Goal: Use online tool/utility

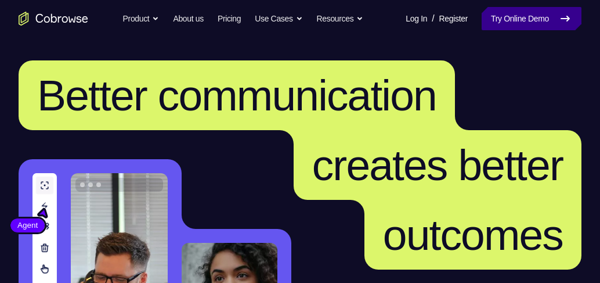
click at [519, 25] on link "Try Online Demo" at bounding box center [532, 18] width 100 height 23
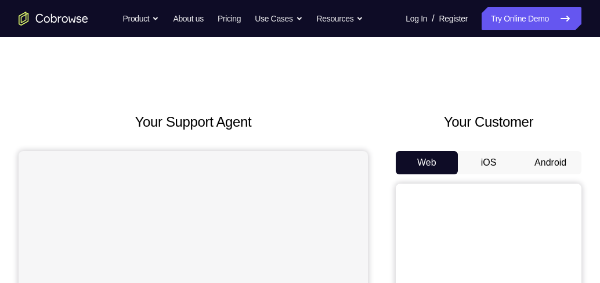
click at [550, 163] on button "Android" at bounding box center [551, 162] width 62 height 23
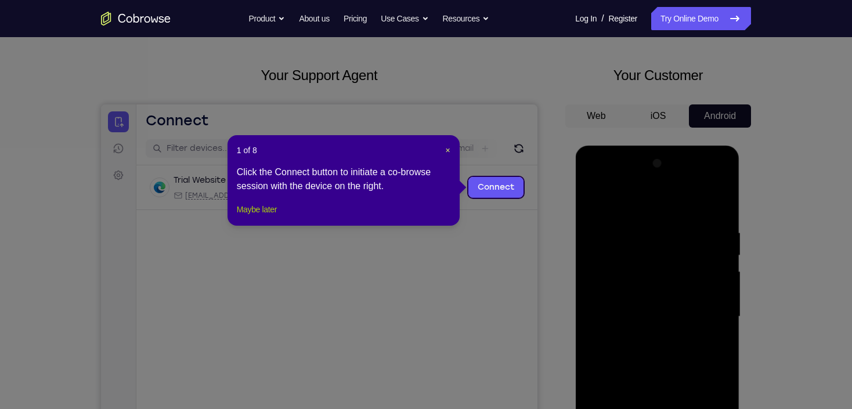
click at [251, 217] on button "Maybe later" at bounding box center [257, 210] width 40 height 14
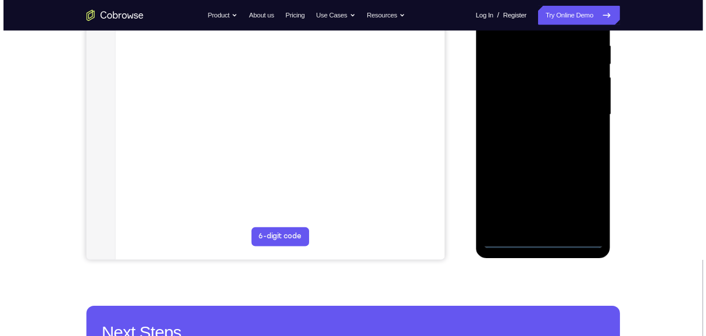
scroll to position [232, 0]
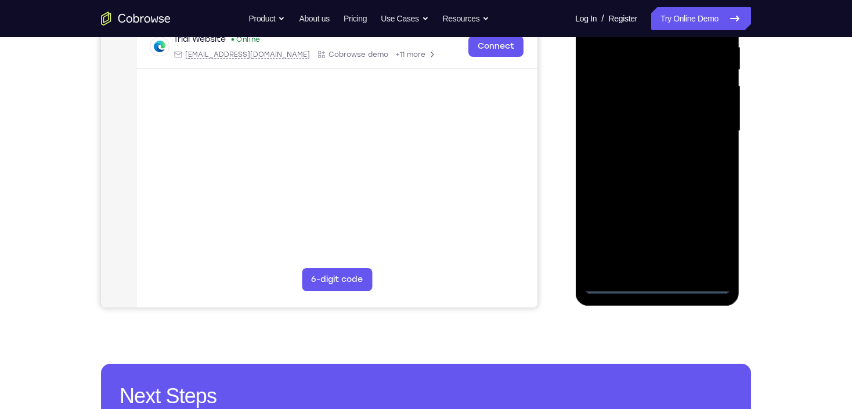
click at [600, 282] on div at bounding box center [657, 131] width 146 height 325
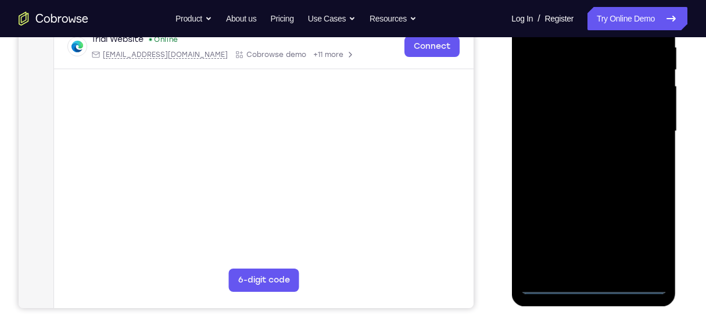
click at [600, 242] on div at bounding box center [593, 131] width 146 height 325
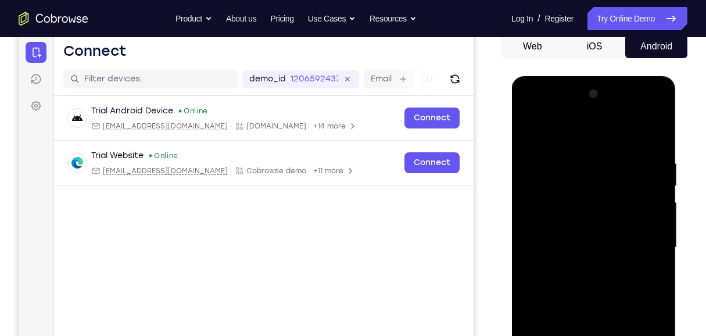
scroll to position [116, 0]
click at [577, 133] on div at bounding box center [593, 247] width 146 height 325
click at [600, 243] on div at bounding box center [593, 247] width 146 height 325
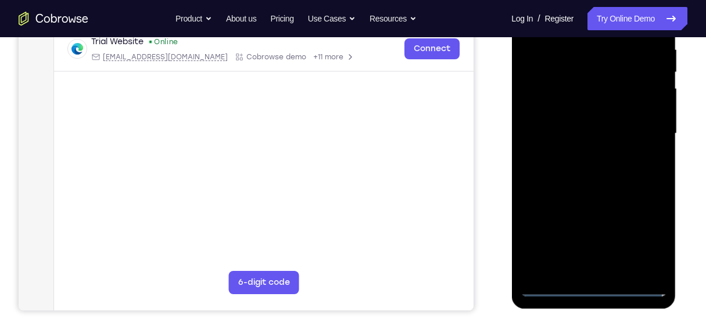
scroll to position [232, 0]
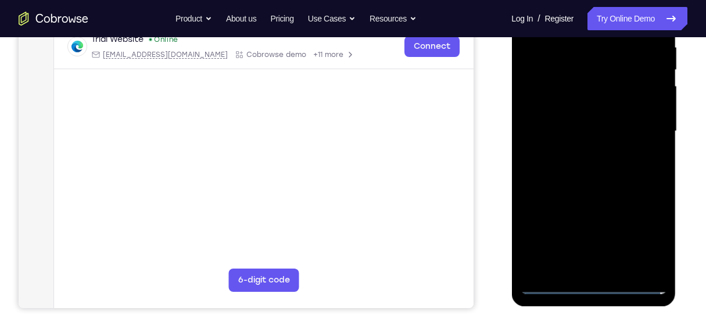
click at [591, 238] on div at bounding box center [593, 131] width 146 height 325
click at [579, 154] on div at bounding box center [593, 131] width 146 height 325
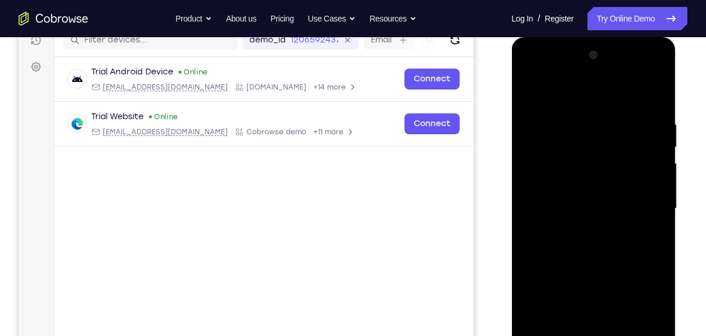
scroll to position [154, 0]
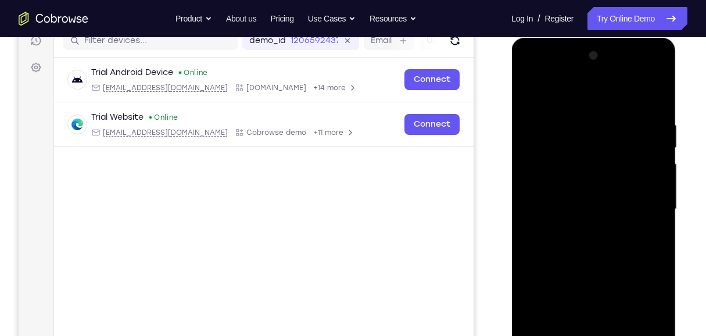
click at [579, 196] on div at bounding box center [593, 208] width 146 height 325
click at [593, 213] on div at bounding box center [593, 208] width 146 height 325
click at [595, 243] on div at bounding box center [593, 208] width 146 height 325
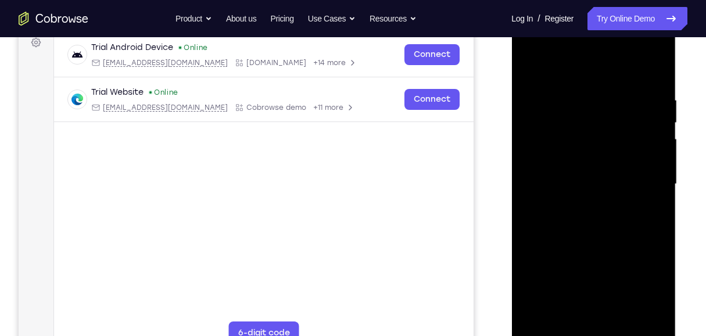
scroll to position [193, 0]
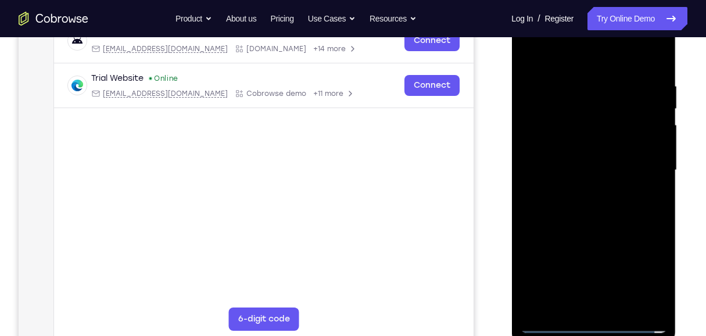
click at [600, 204] on div at bounding box center [593, 170] width 146 height 325
drag, startPoint x: 586, startPoint y: 55, endPoint x: 1100, endPoint y: 17, distance: 515.8
click at [591, 19] on div at bounding box center [593, 170] width 146 height 325
click at [600, 207] on div at bounding box center [593, 170] width 146 height 325
click at [600, 215] on div at bounding box center [593, 170] width 146 height 325
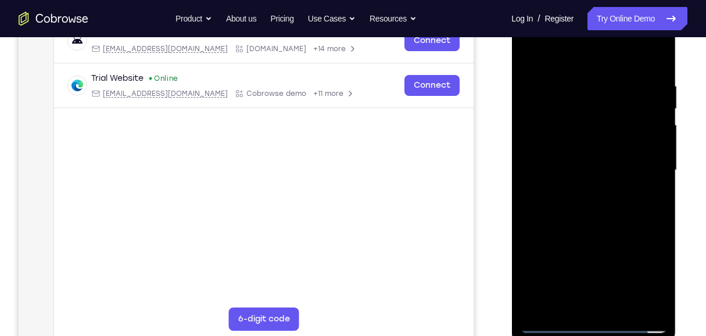
click at [600, 222] on div at bounding box center [593, 170] width 146 height 325
drag, startPoint x: 609, startPoint y: 161, endPoint x: 605, endPoint y: 74, distance: 87.2
click at [600, 74] on div at bounding box center [593, 170] width 146 height 325
drag, startPoint x: 618, startPoint y: 189, endPoint x: 613, endPoint y: 106, distance: 83.2
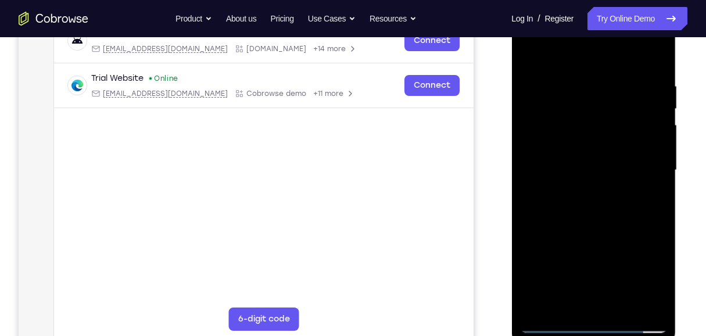
click at [600, 106] on div at bounding box center [593, 170] width 146 height 325
drag, startPoint x: 602, startPoint y: 199, endPoint x: 603, endPoint y: 150, distance: 49.4
click at [600, 149] on div at bounding box center [593, 170] width 146 height 325
drag, startPoint x: 606, startPoint y: 202, endPoint x: 593, endPoint y: 113, distance: 90.2
click at [593, 113] on div at bounding box center [593, 170] width 146 height 325
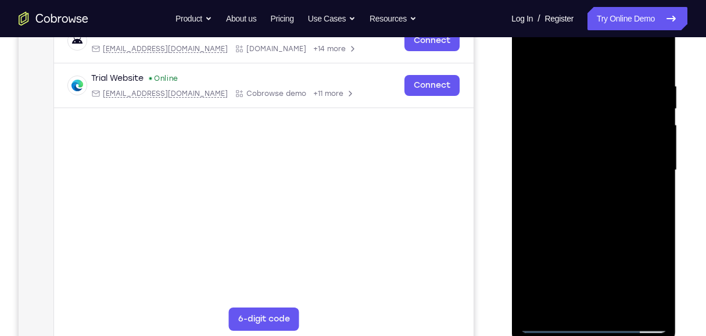
drag, startPoint x: 593, startPoint y: 156, endPoint x: 579, endPoint y: 128, distance: 31.2
click at [579, 128] on div at bounding box center [593, 170] width 146 height 325
drag, startPoint x: 614, startPoint y: 229, endPoint x: 604, endPoint y: 196, distance: 34.5
click at [600, 196] on div at bounding box center [593, 170] width 146 height 325
drag, startPoint x: 640, startPoint y: 195, endPoint x: 636, endPoint y: 151, distance: 44.4
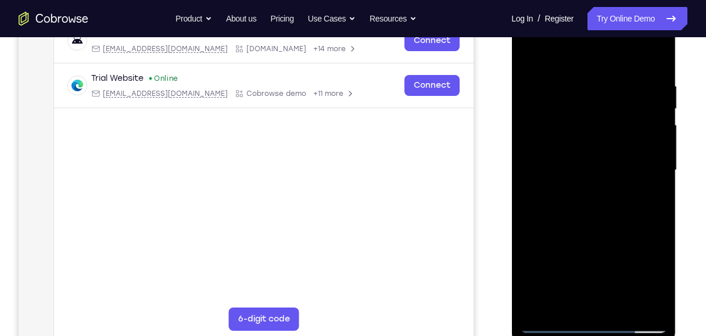
click at [600, 151] on div at bounding box center [593, 170] width 146 height 325
click at [534, 282] on div at bounding box center [593, 170] width 146 height 325
click at [535, 282] on div at bounding box center [593, 170] width 146 height 325
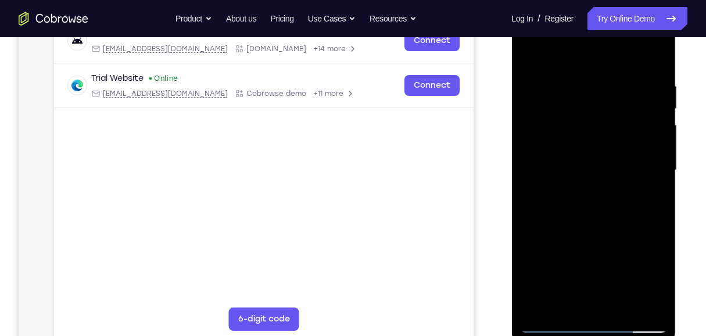
click at [534, 282] on div at bounding box center [593, 170] width 146 height 325
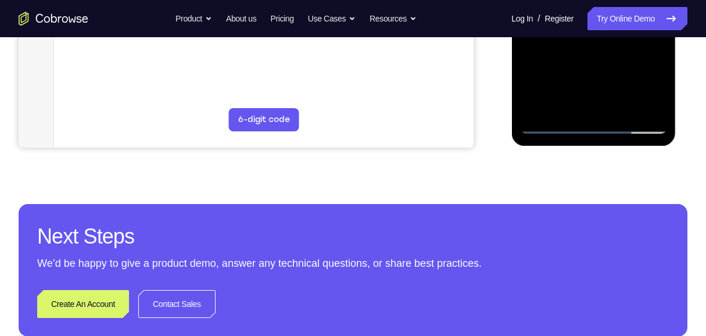
scroll to position [116, 0]
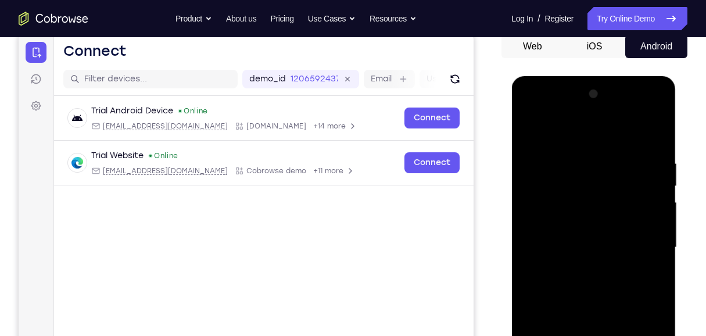
click at [575, 150] on div at bounding box center [593, 247] width 146 height 325
click at [600, 198] on div at bounding box center [593, 247] width 146 height 325
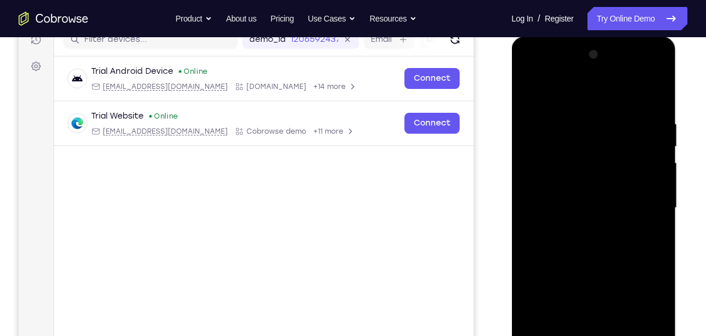
scroll to position [154, 0]
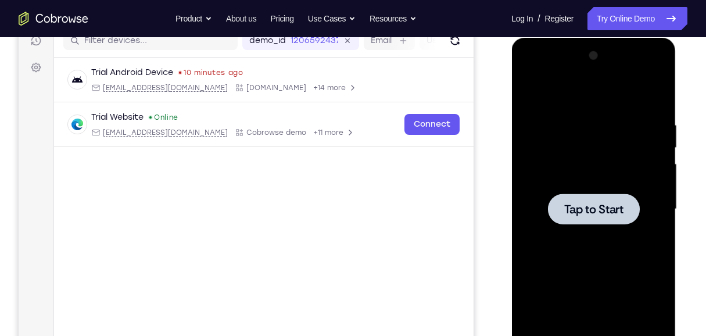
click at [600, 188] on div at bounding box center [593, 208] width 146 height 325
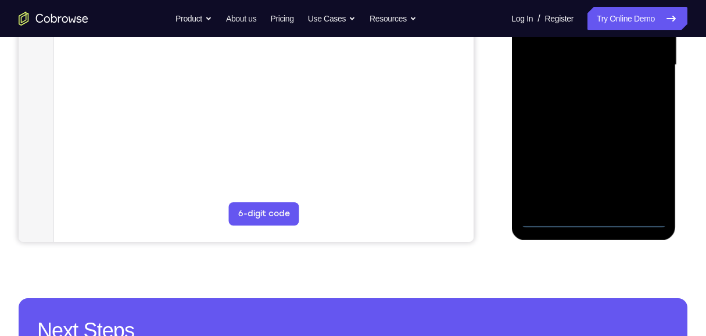
scroll to position [348, 0]
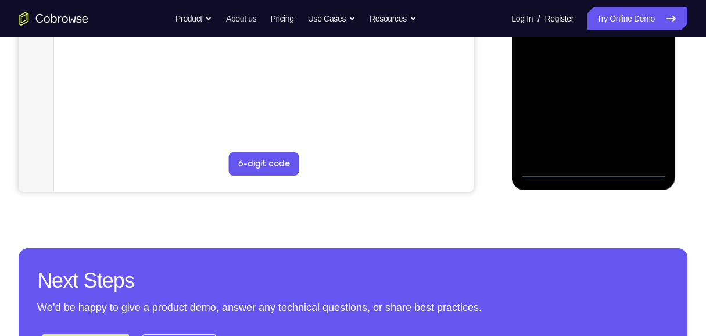
click at [592, 170] on div at bounding box center [593, 15] width 146 height 325
click at [600, 122] on div at bounding box center [593, 15] width 146 height 325
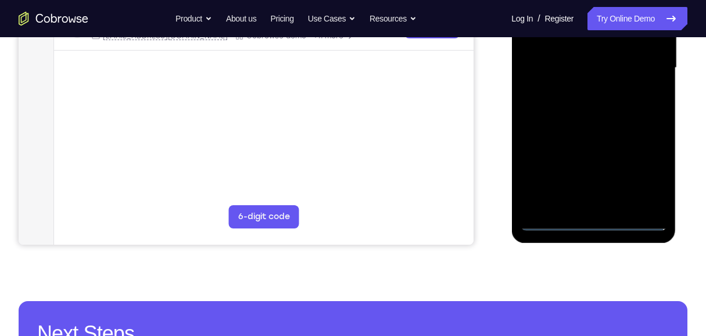
scroll to position [193, 0]
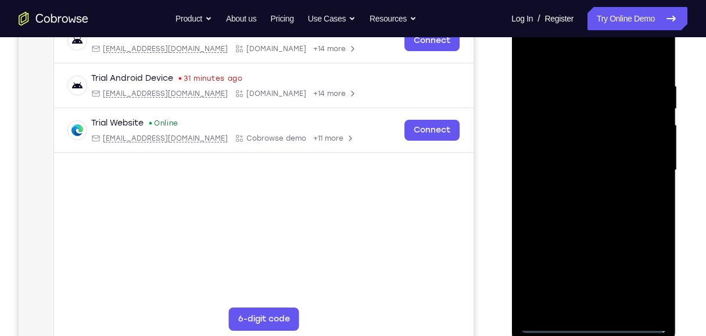
click at [581, 56] on div at bounding box center [593, 170] width 146 height 325
click at [600, 161] on div at bounding box center [593, 170] width 146 height 325
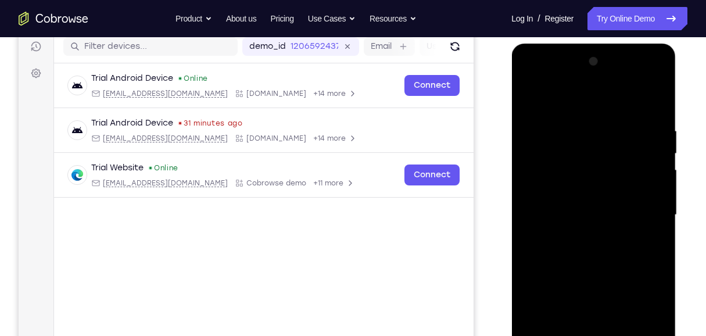
scroll to position [154, 0]
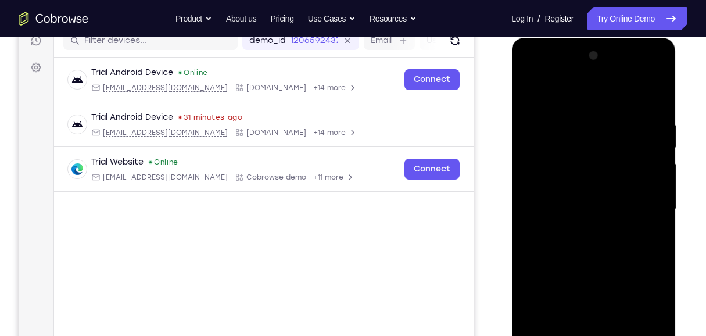
click at [579, 231] on div at bounding box center [593, 208] width 146 height 325
click at [590, 201] on div at bounding box center [593, 208] width 146 height 325
click at [588, 205] on div at bounding box center [593, 208] width 146 height 325
click at [600, 247] on div at bounding box center [593, 208] width 146 height 325
